Goal: Task Accomplishment & Management: Complete application form

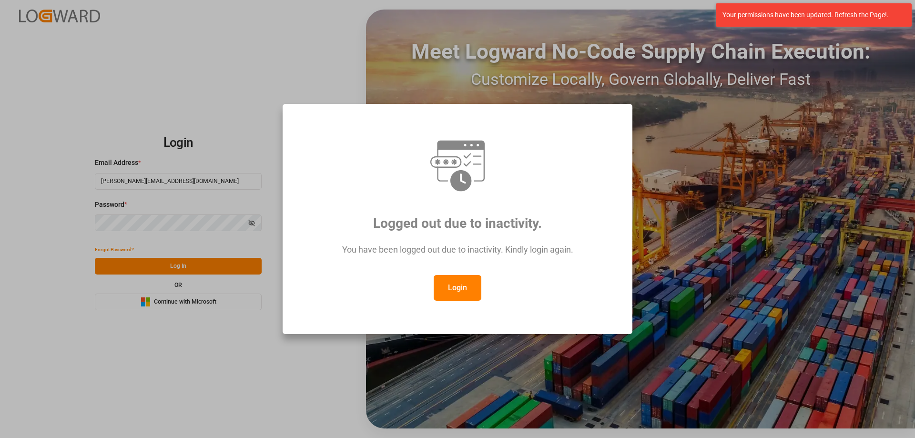
click at [437, 284] on button "Login" at bounding box center [458, 288] width 48 height 26
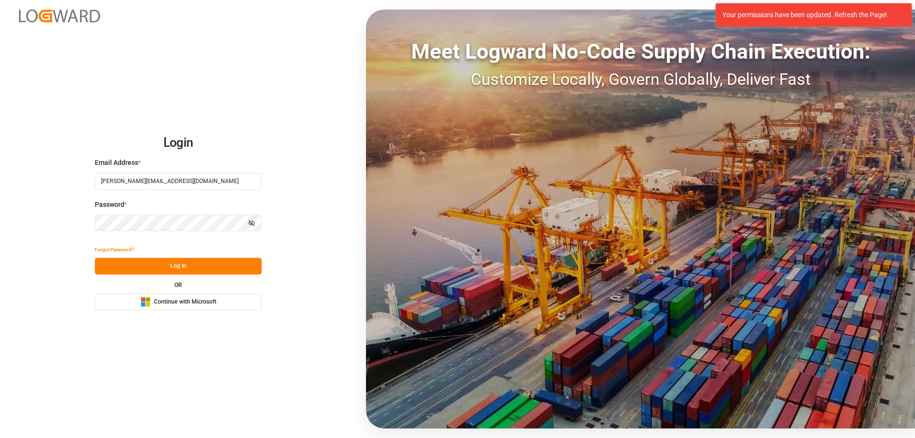
click at [169, 269] on button "Log In" at bounding box center [178, 266] width 167 height 17
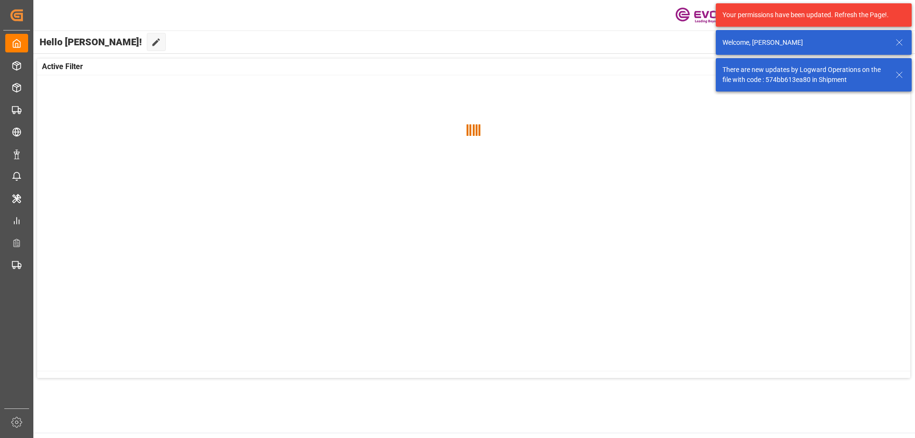
click at [895, 43] on icon at bounding box center [899, 42] width 11 height 11
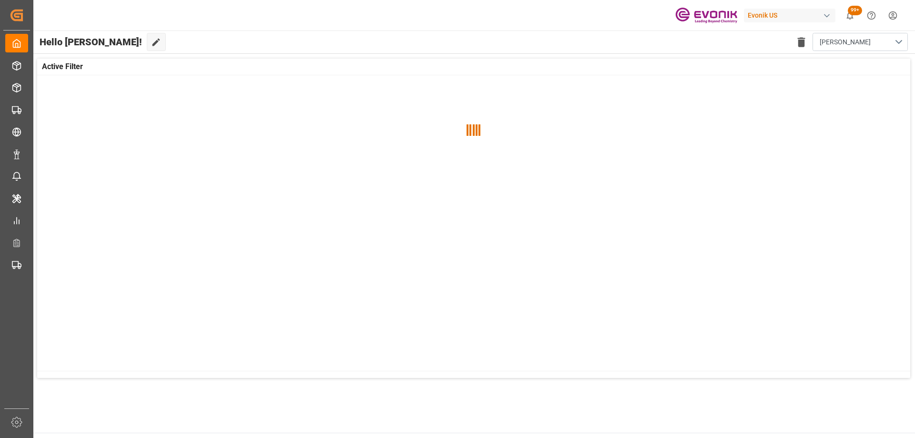
click at [891, 17] on html "Created by potrace 1.15, written by [PERSON_NAME] [DATE]-[DATE] Created by potr…" at bounding box center [457, 219] width 915 height 438
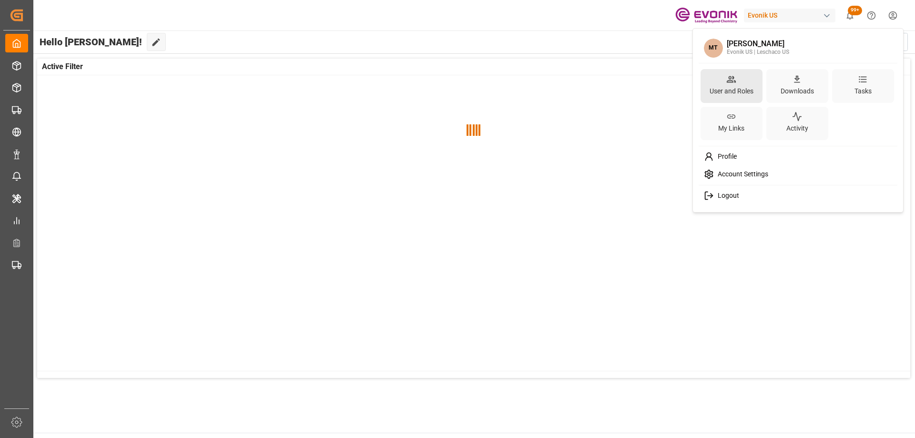
click at [732, 86] on div "User and Roles" at bounding box center [732, 91] width 48 height 14
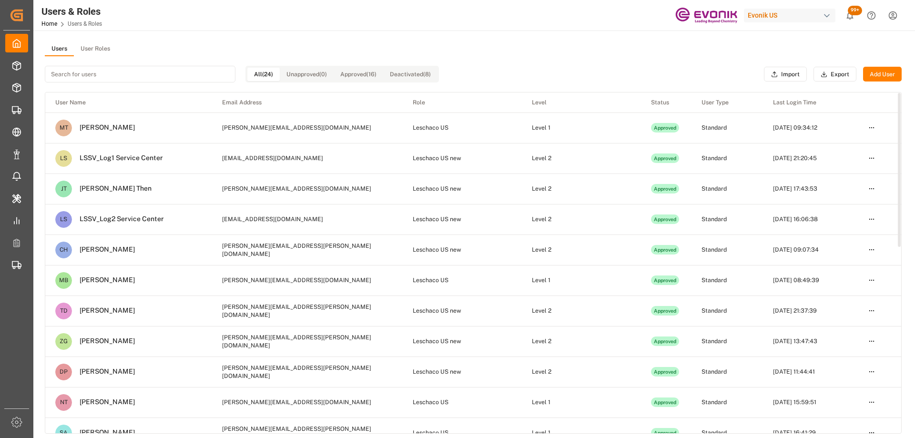
click at [880, 80] on button "Add User" at bounding box center [882, 74] width 39 height 15
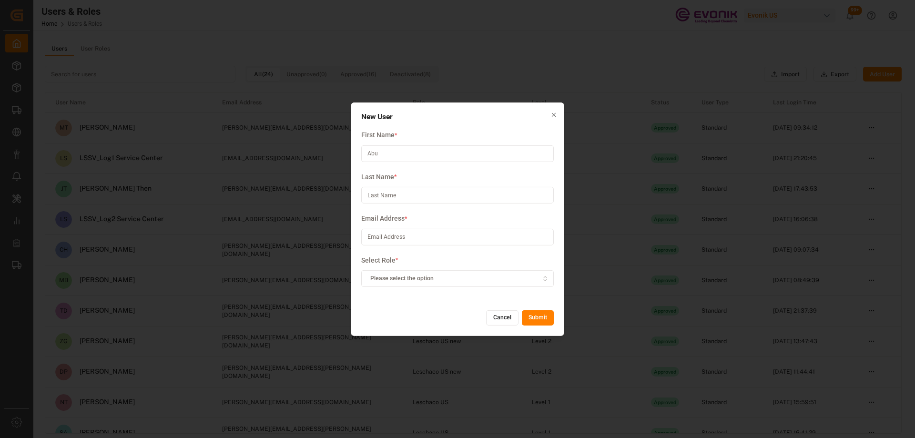
type input "Abu"
drag, startPoint x: 465, startPoint y: 194, endPoint x: 469, endPoint y: 188, distance: 7.5
click at [465, 194] on input at bounding box center [457, 195] width 193 height 17
type input "Apu"
click at [421, 238] on input at bounding box center [457, 237] width 193 height 17
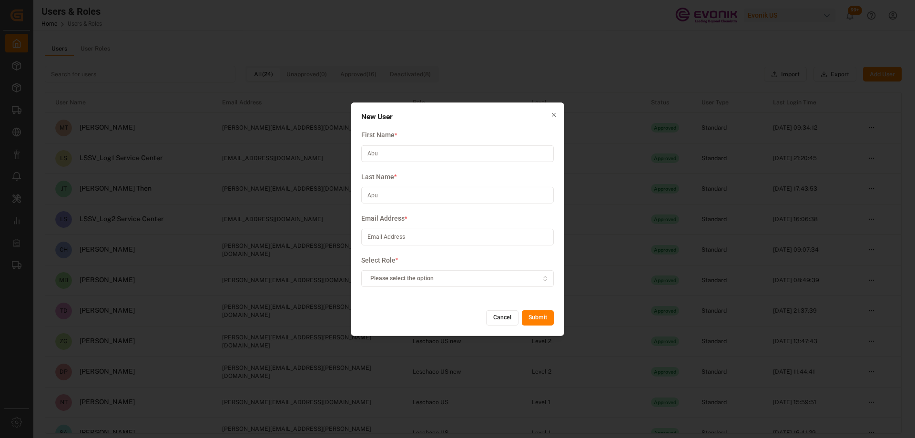
click at [428, 240] on input at bounding box center [457, 237] width 193 height 17
paste input "[EMAIL_ADDRESS][DOMAIN_NAME]"
type input "[EMAIL_ADDRESS][DOMAIN_NAME]"
click at [438, 279] on div "Please select the option" at bounding box center [458, 279] width 188 height 9
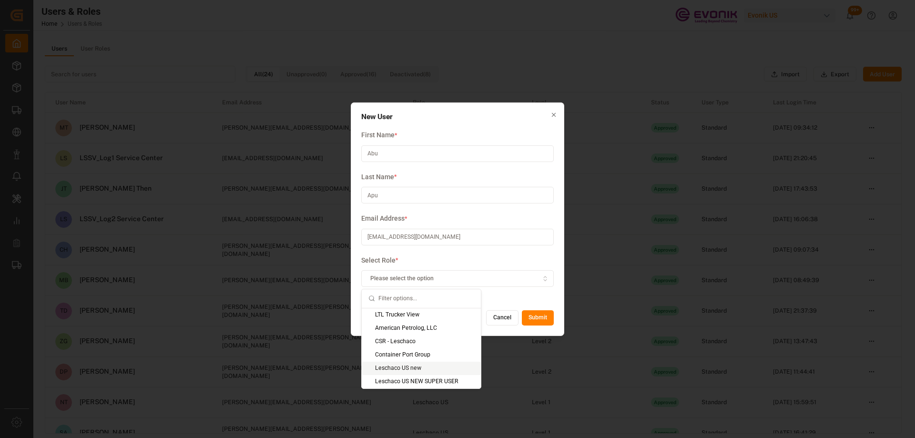
click at [434, 370] on div "Leschaco US new" at bounding box center [421, 368] width 119 height 13
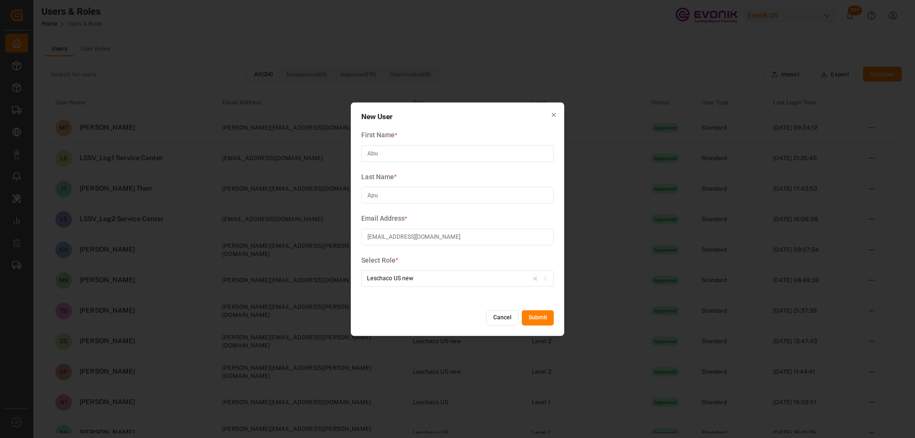
click at [538, 317] on button "Submit" at bounding box center [538, 317] width 32 height 15
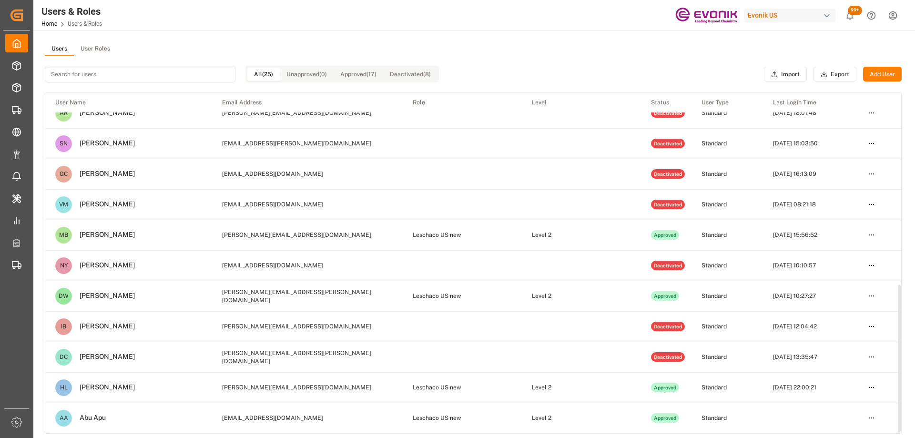
scroll to position [115, 0]
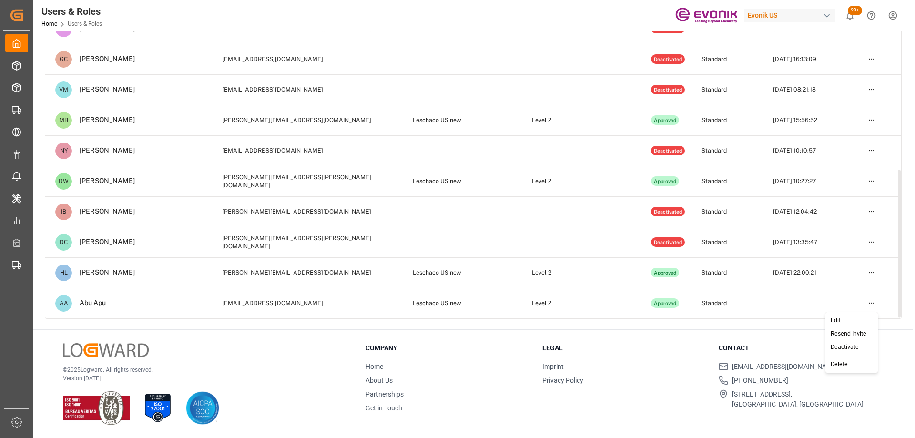
click at [873, 304] on html "Created by potrace 1.15, written by [PERSON_NAME] [DATE]-[DATE] Created by potr…" at bounding box center [457, 219] width 915 height 438
